Goal: Transaction & Acquisition: Purchase product/service

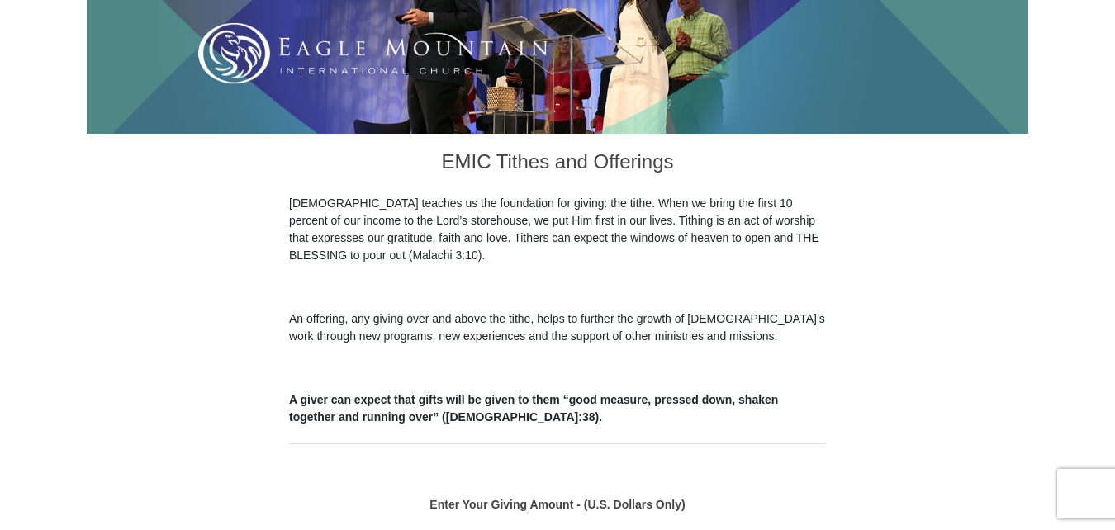
scroll to position [413, 0]
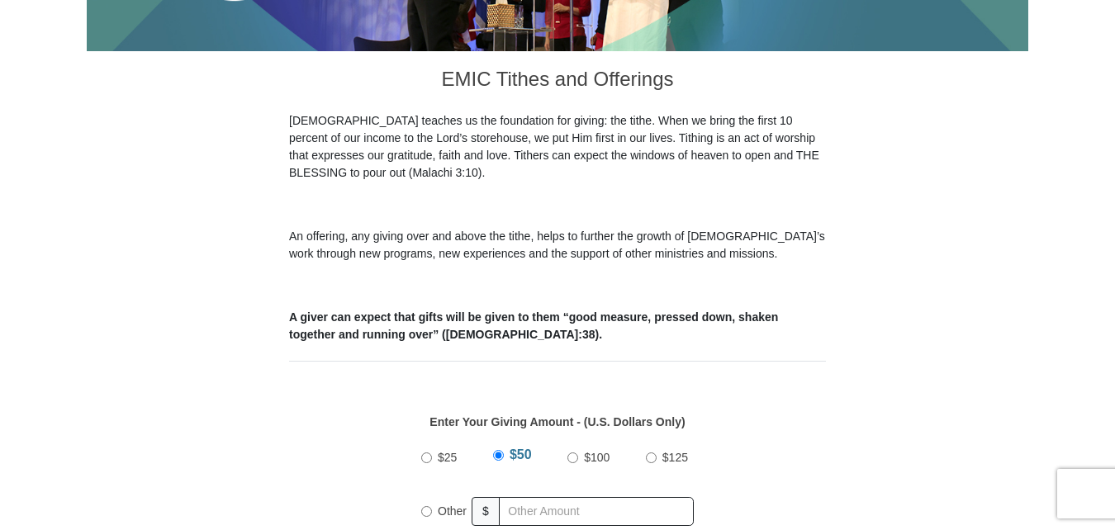
click at [421, 453] on input "$25" at bounding box center [426, 458] width 11 height 11
radio input "true"
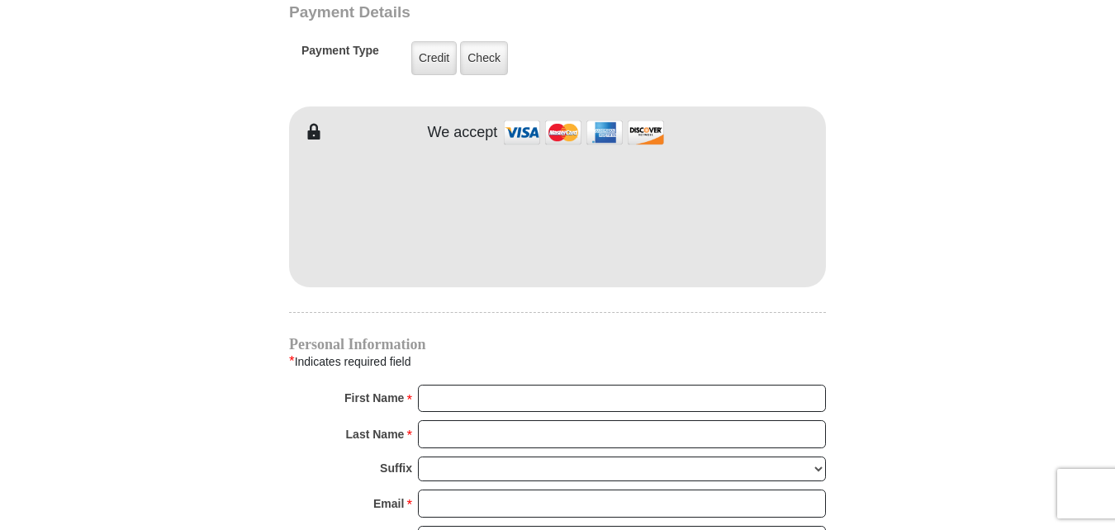
scroll to position [1404, 0]
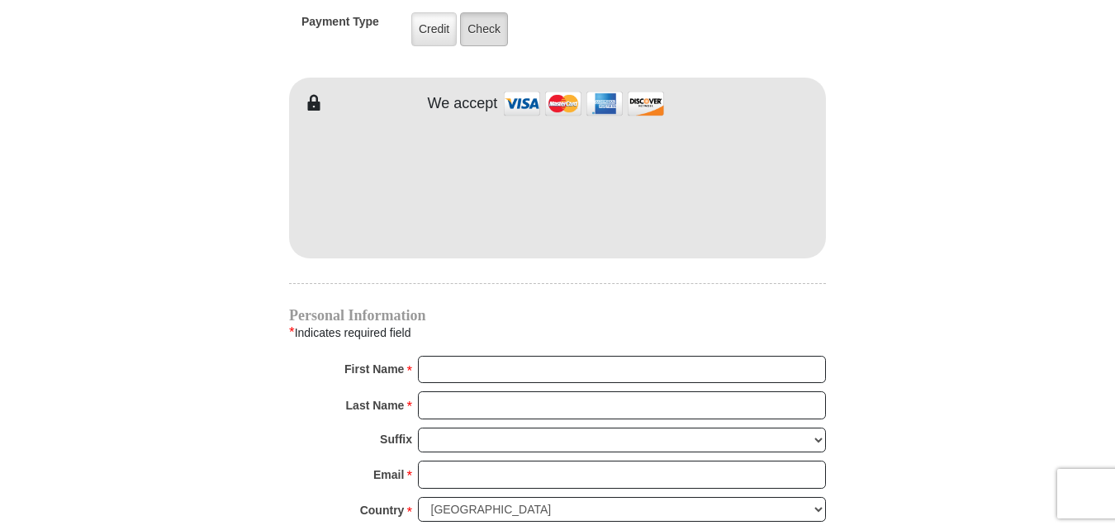
click at [500, 12] on label "Check" at bounding box center [484, 29] width 48 height 34
click at [0, 0] on input "Check" at bounding box center [0, 0] width 0 height 0
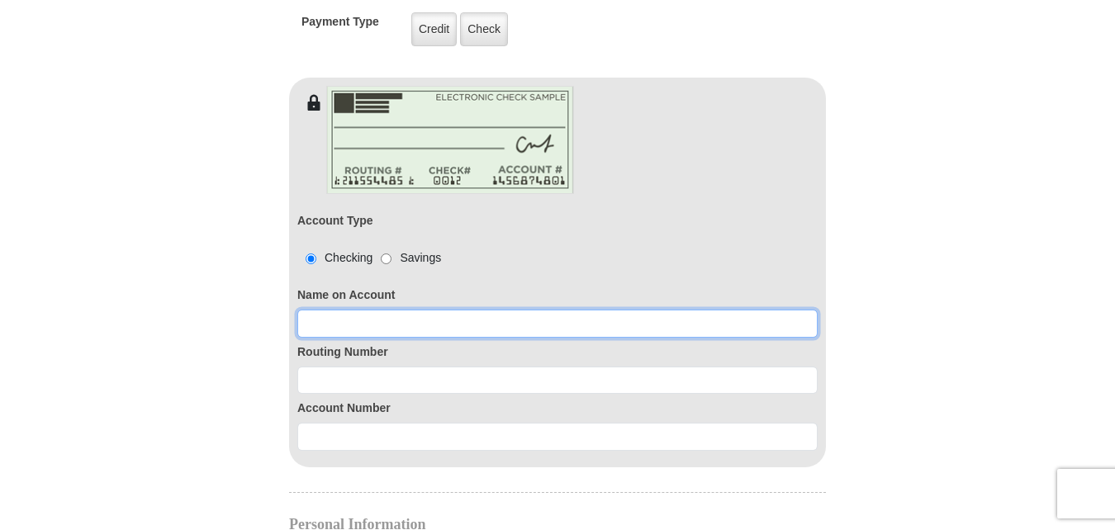
click at [464, 310] on input at bounding box center [557, 324] width 520 height 28
type input "[PERSON_NAME]"
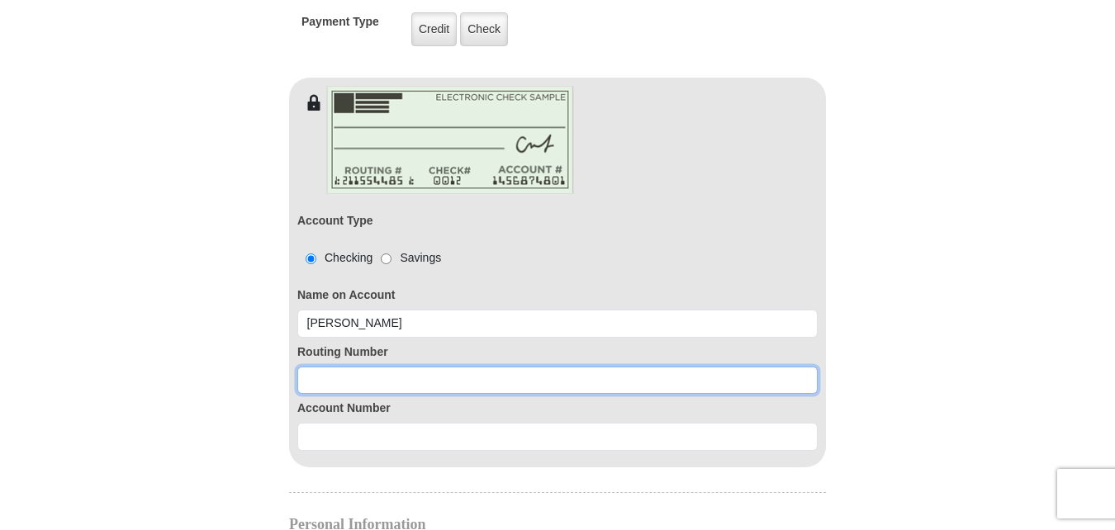
click at [369, 367] on input at bounding box center [557, 381] width 520 height 28
paste input "101000695"
type input "101000695"
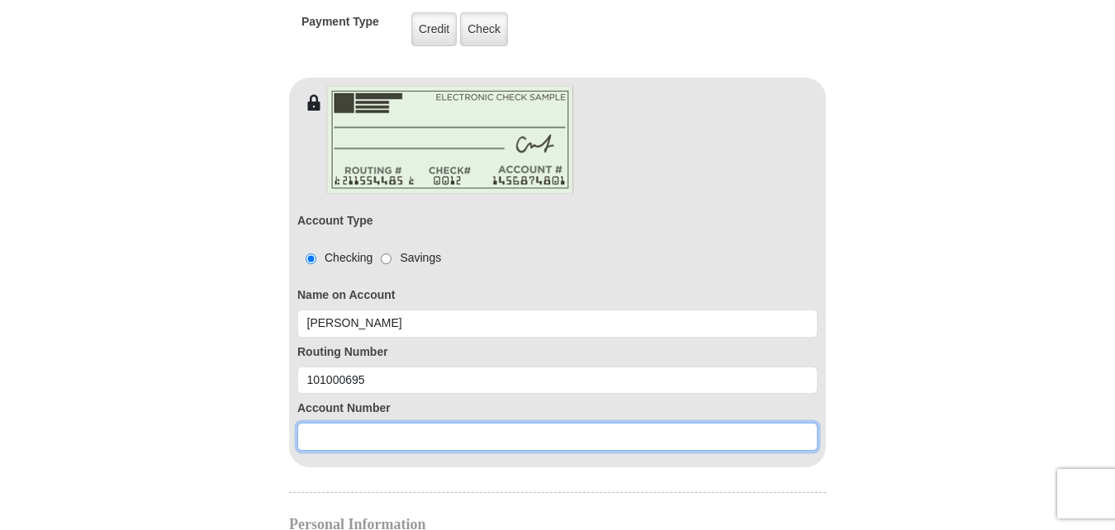
click at [375, 423] on input at bounding box center [557, 437] width 520 height 28
paste input "6932699304"
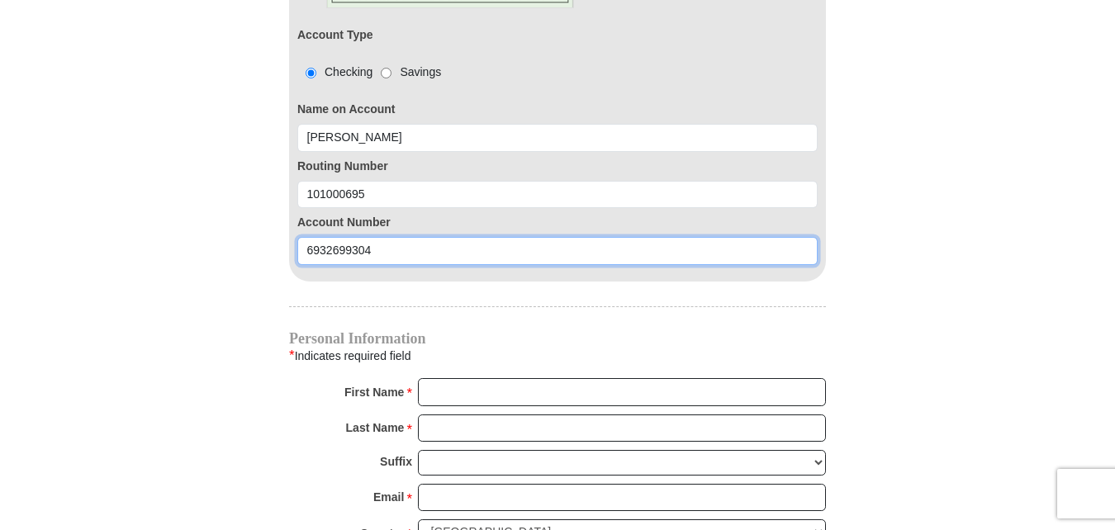
scroll to position [1652, 0]
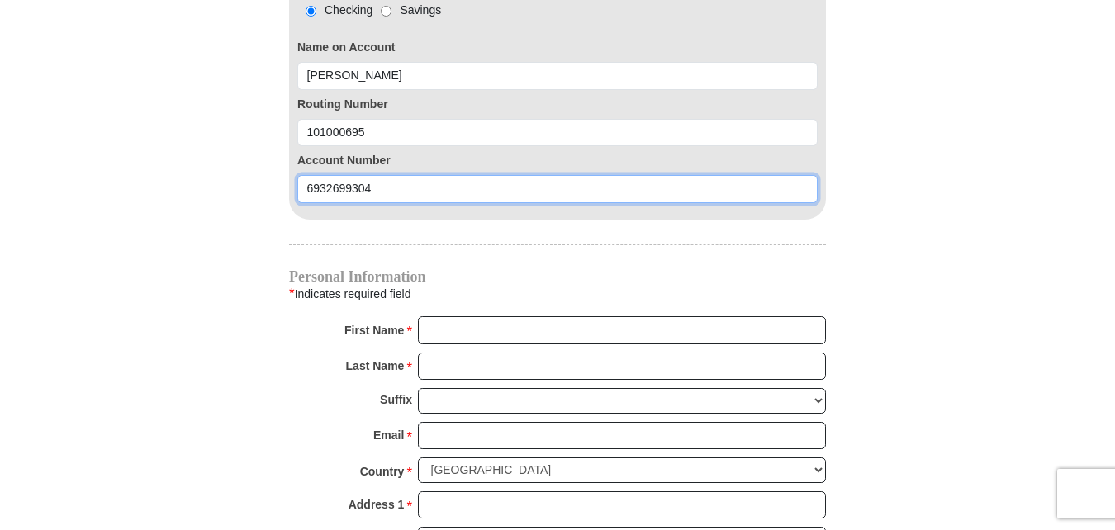
type input "6932699304"
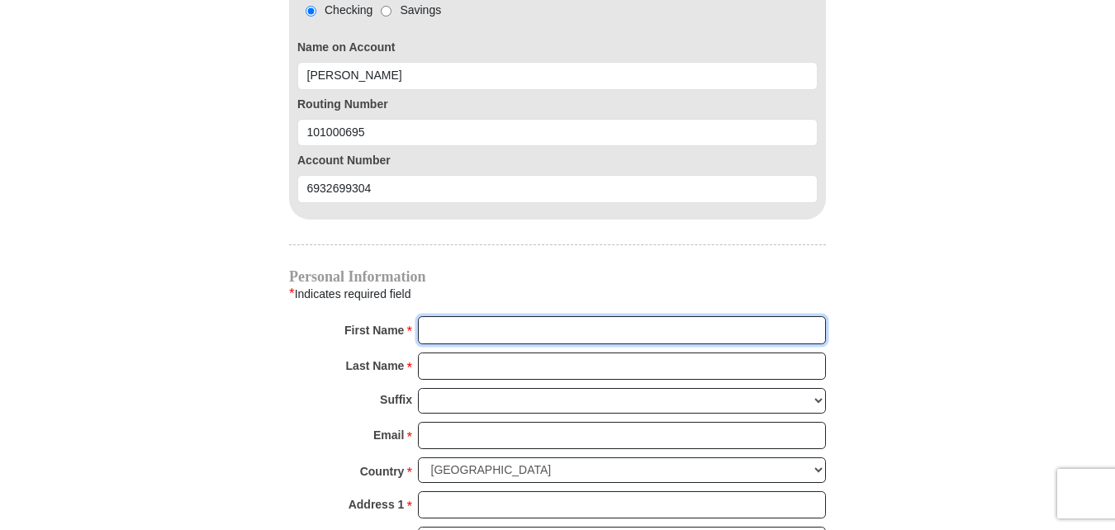
click at [442, 316] on input "First Name *" at bounding box center [622, 330] width 408 height 28
type input "[PERSON_NAME]"
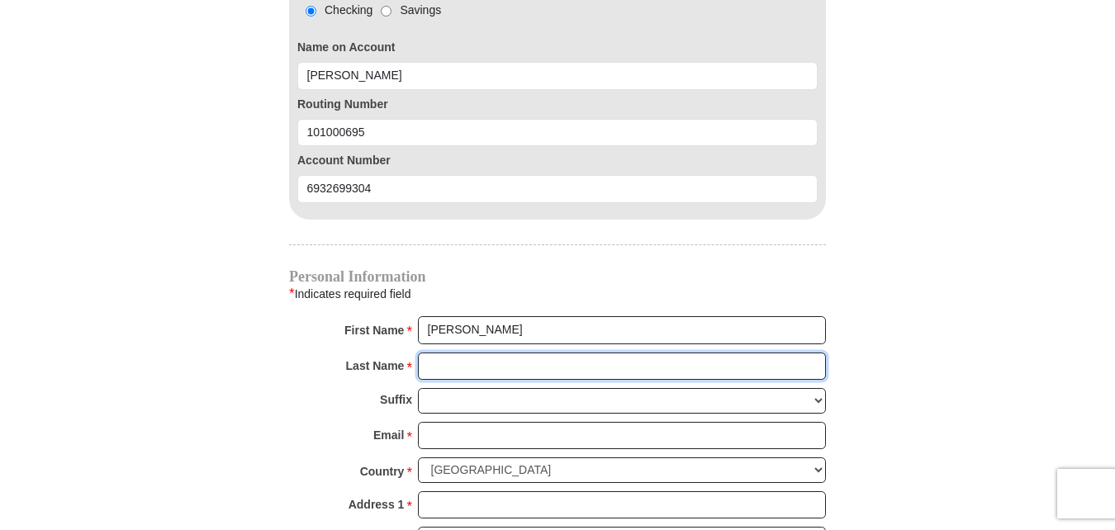
type input "[PERSON_NAME]"
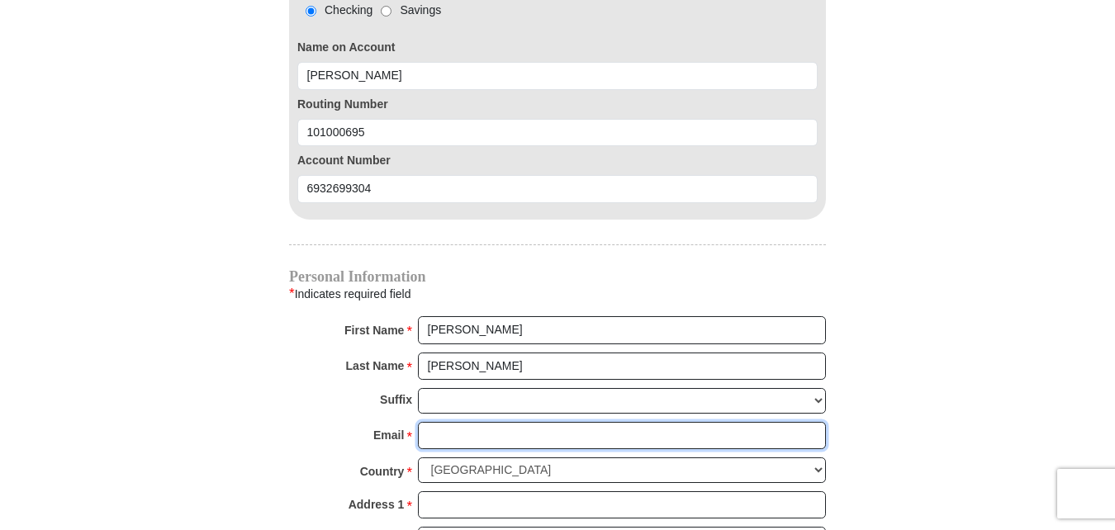
type input "[EMAIL_ADDRESS][DOMAIN_NAME]"
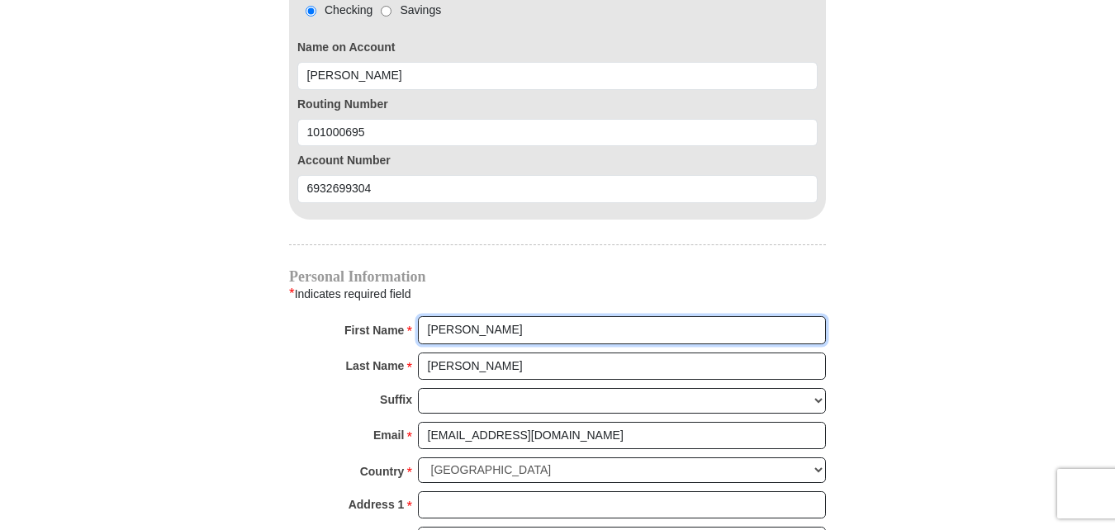
radio input "true"
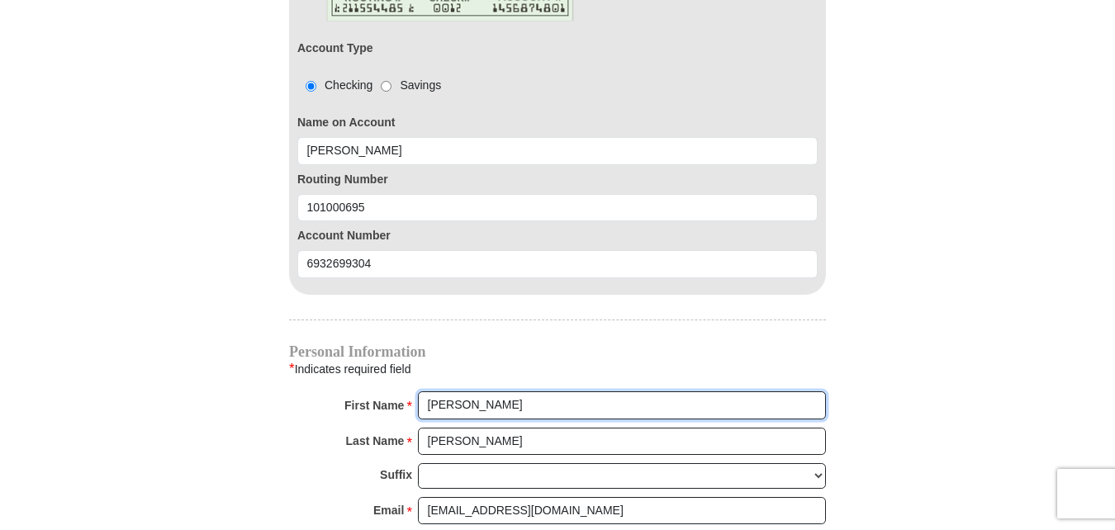
scroll to position [1570, 0]
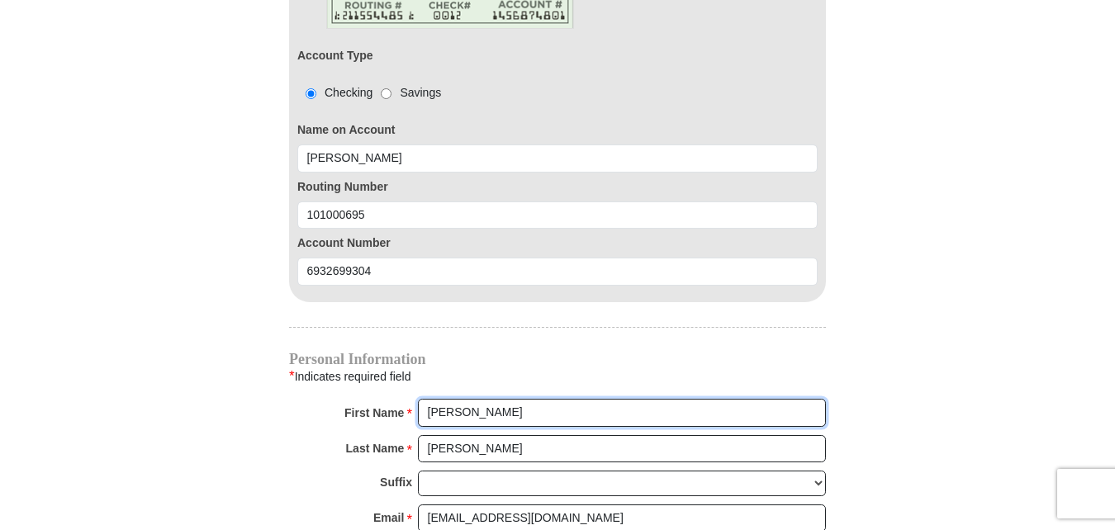
click at [487, 399] on input "[PERSON_NAME]" at bounding box center [622, 413] width 408 height 28
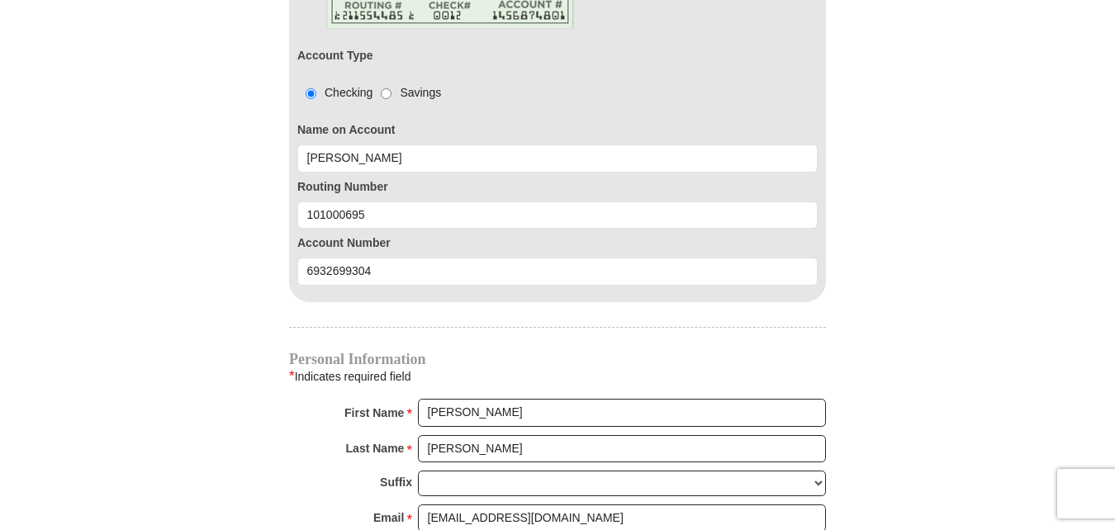
type input "[STREET_ADDRESS]"
type input "[US_STATE][GEOGRAPHIC_DATA]"
select select "CO"
type input "80911"
type input "7193911386"
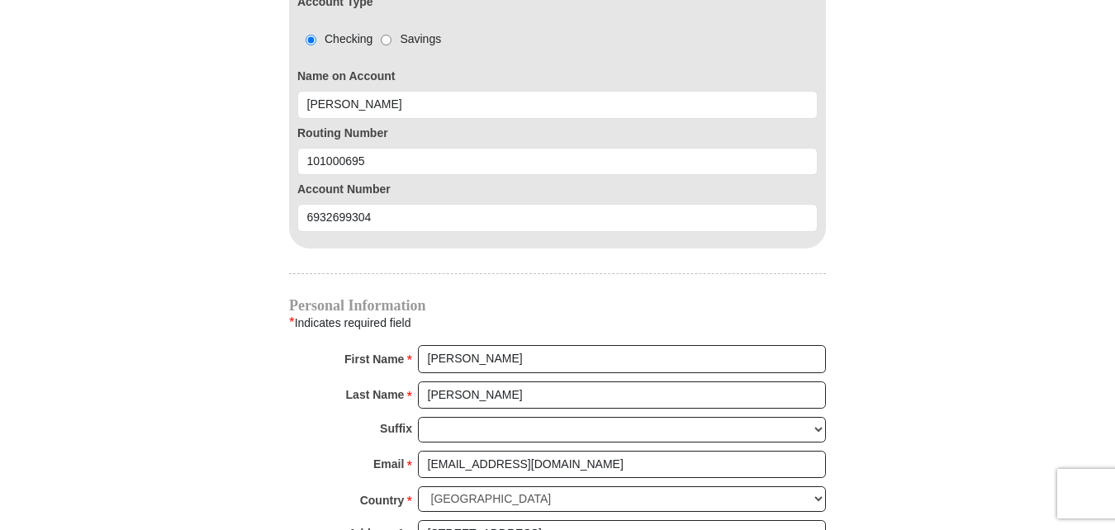
scroll to position [1652, 0]
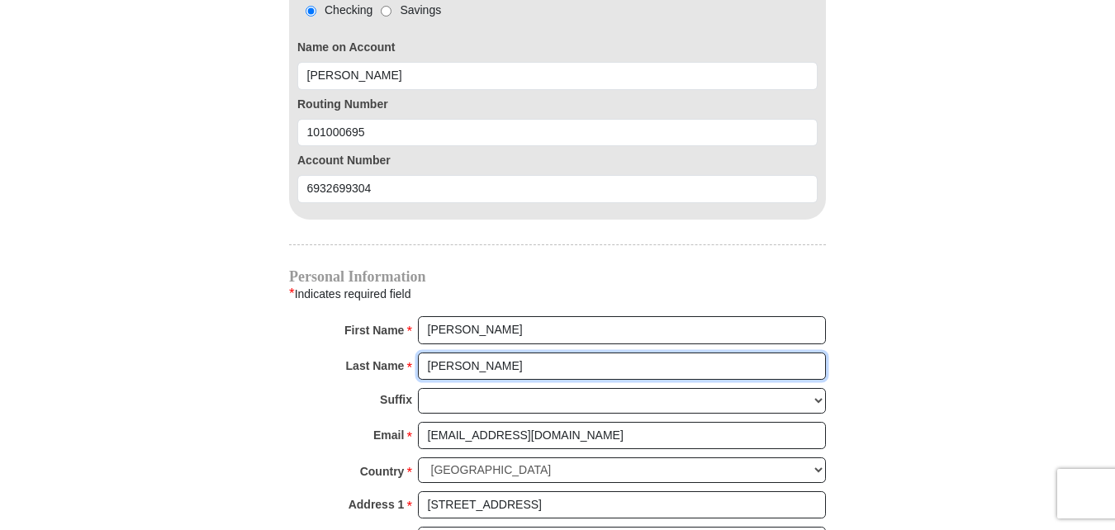
drag, startPoint x: 484, startPoint y: 352, endPoint x: 421, endPoint y: 349, distance: 62.9
click at [421, 353] on input "[PERSON_NAME]" at bounding box center [622, 367] width 408 height 28
type input "[PERSON_NAME]"
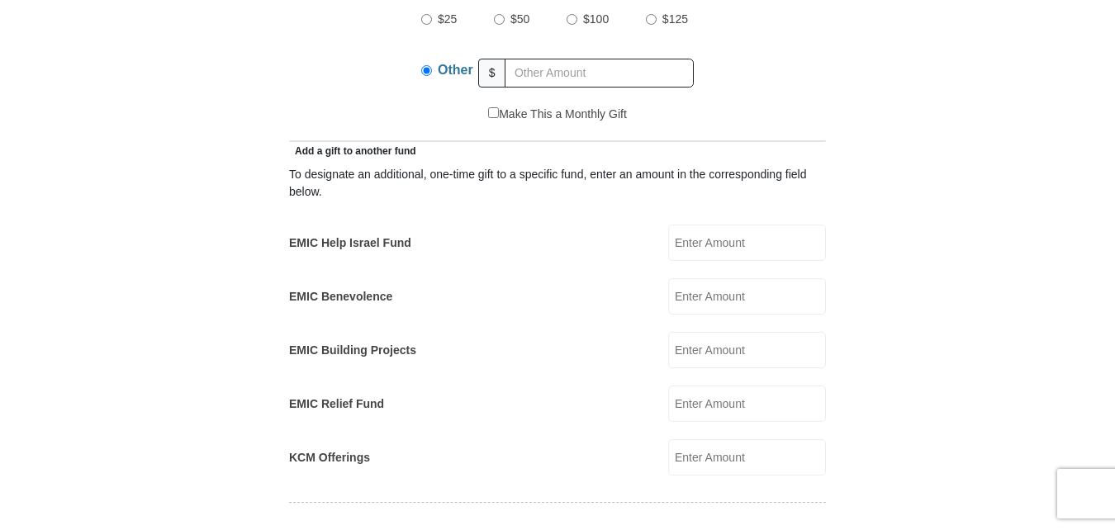
scroll to position [661, 0]
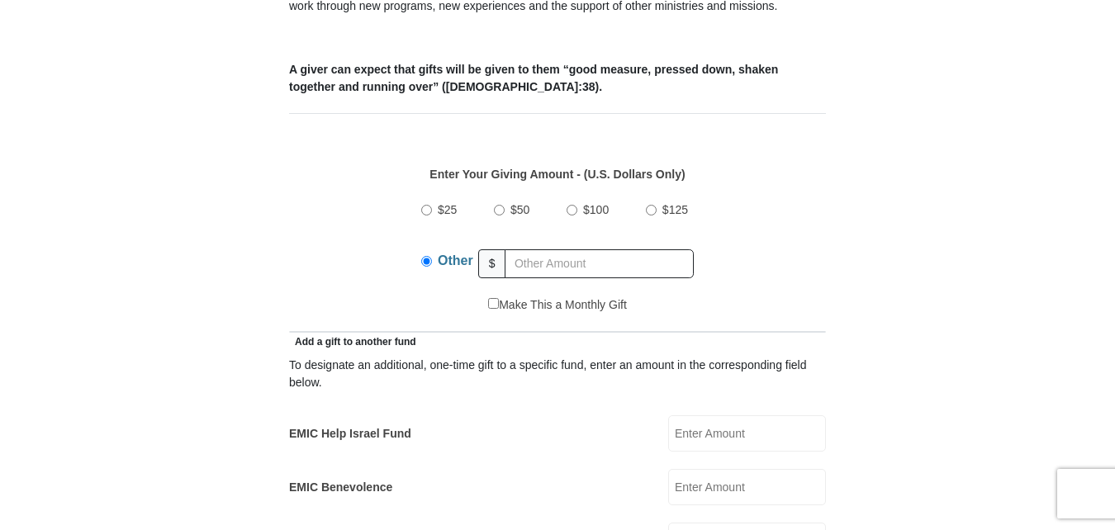
click at [430, 205] on input "$25" at bounding box center [426, 210] width 11 height 11
radio input "true"
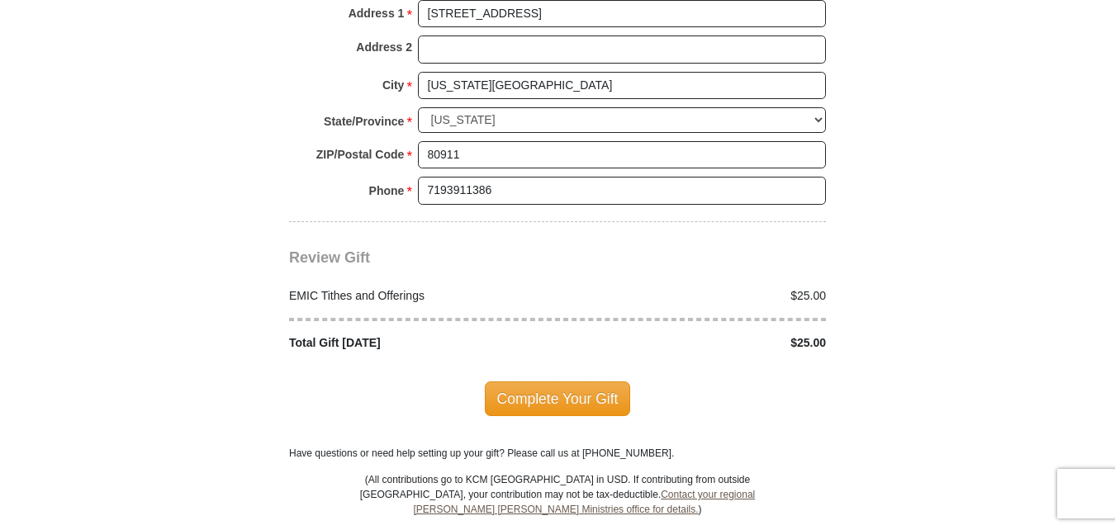
scroll to position [2148, 0]
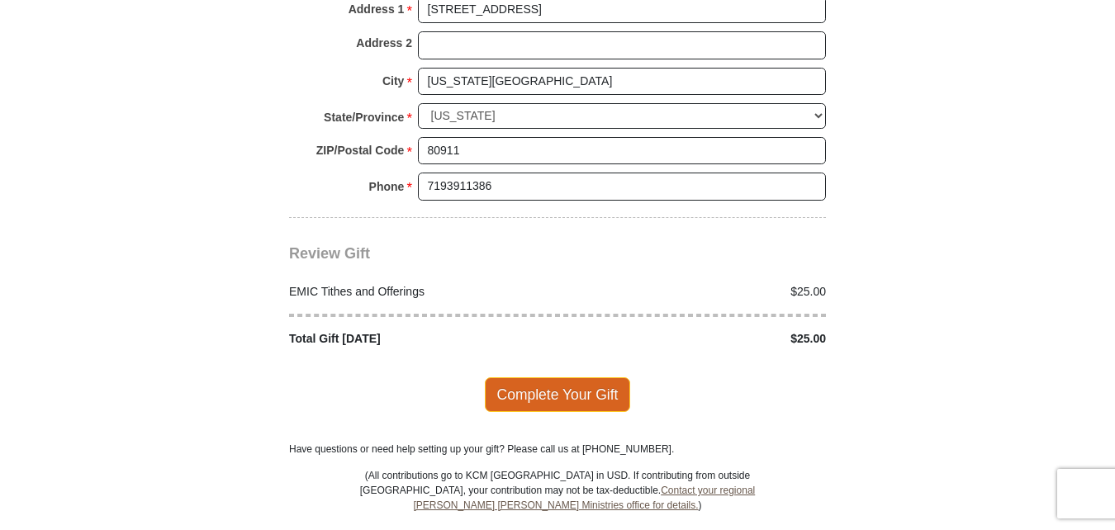
click at [578, 378] on span "Complete Your Gift" at bounding box center [558, 395] width 146 height 35
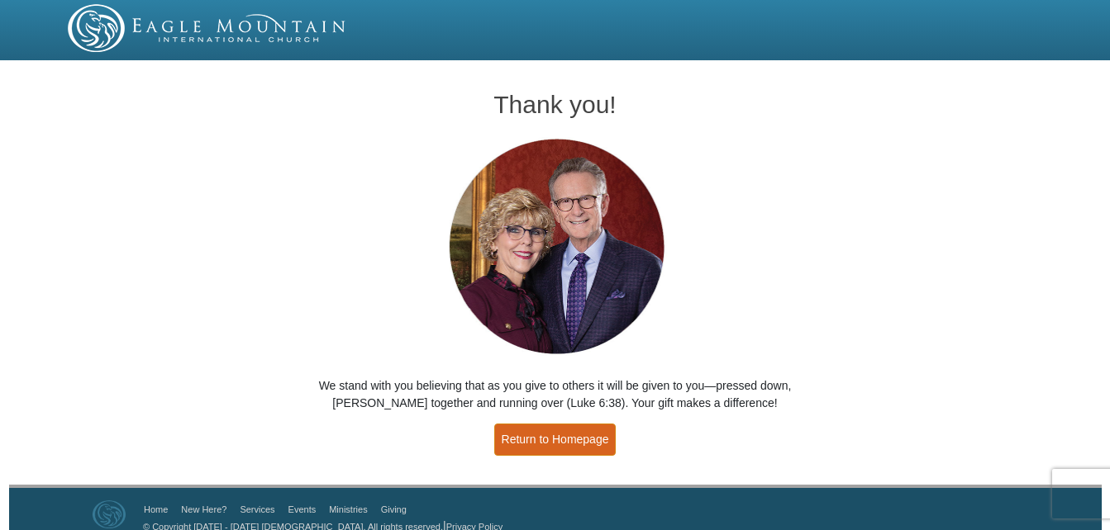
click at [560, 430] on link "Return to Homepage" at bounding box center [555, 440] width 122 height 32
